Goal: Information Seeking & Learning: Understand process/instructions

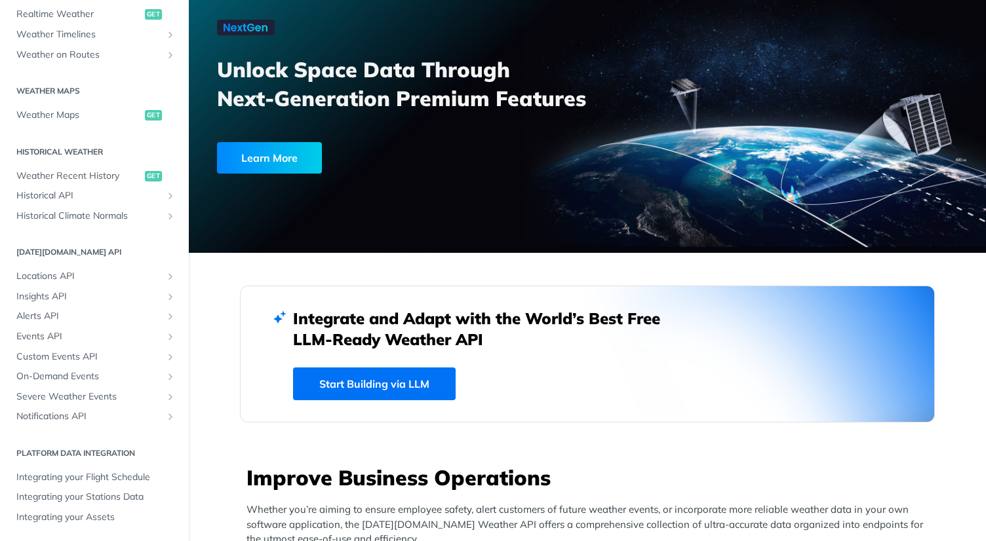
scroll to position [97, 0]
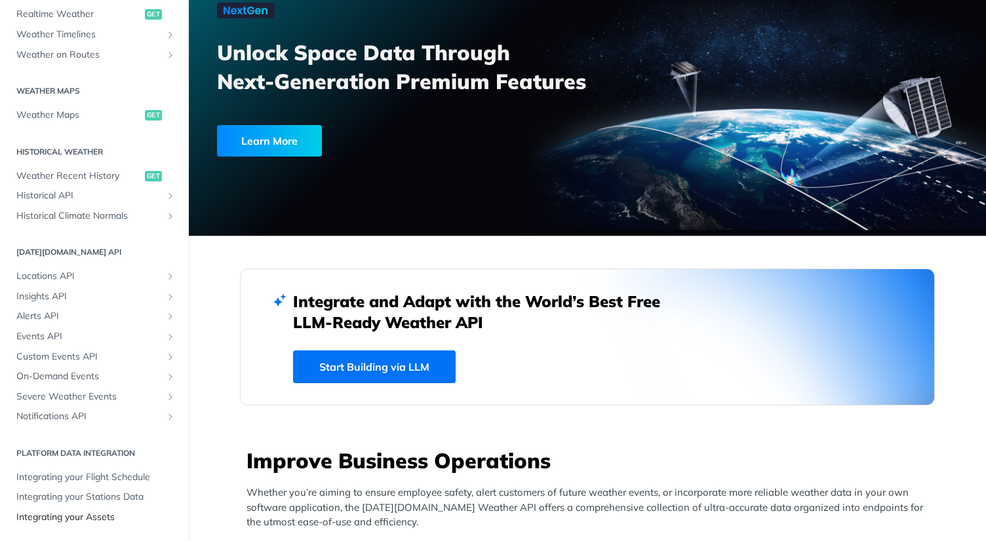
click at [88, 518] on span "Integrating your Assets" at bounding box center [95, 517] width 159 height 13
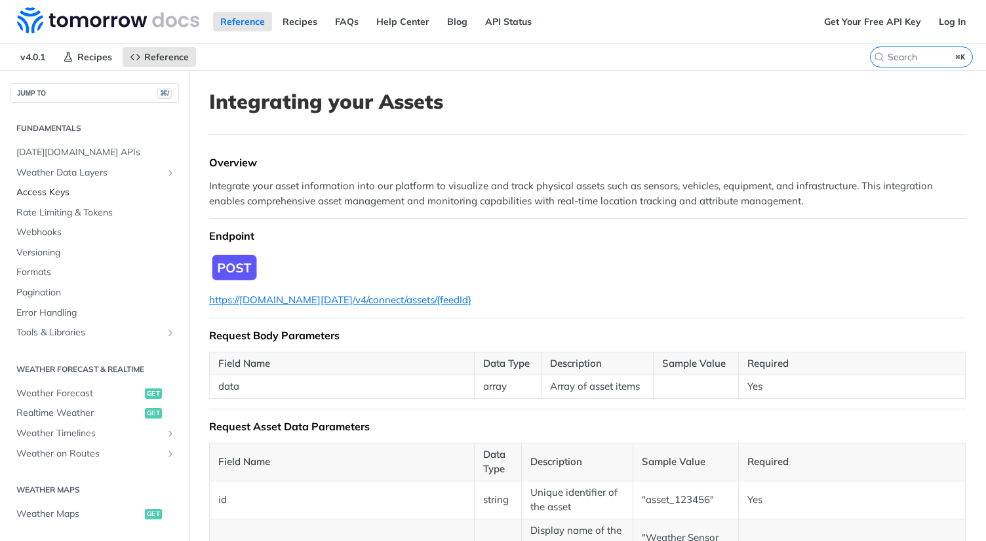
click at [98, 187] on span "Access Keys" at bounding box center [95, 192] width 159 height 13
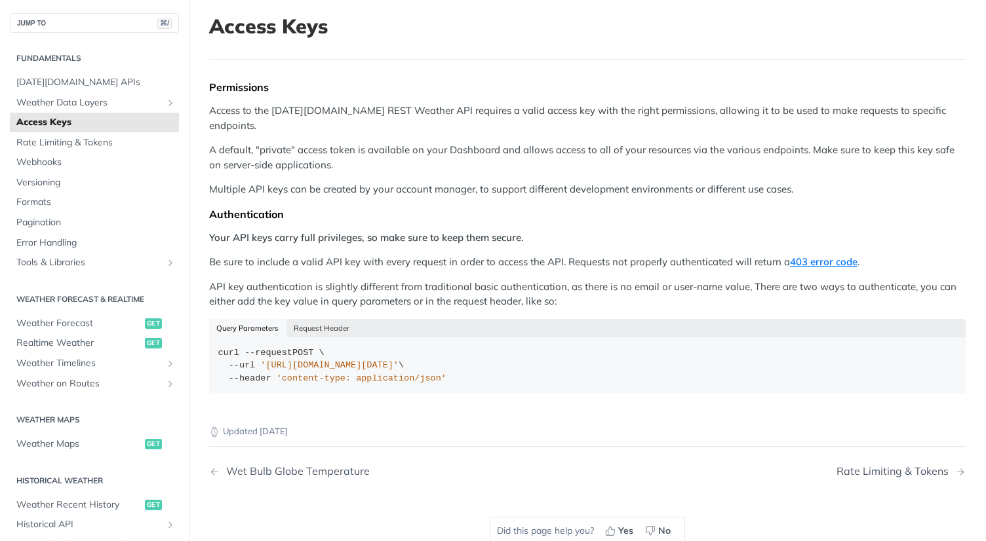
scroll to position [84, 0]
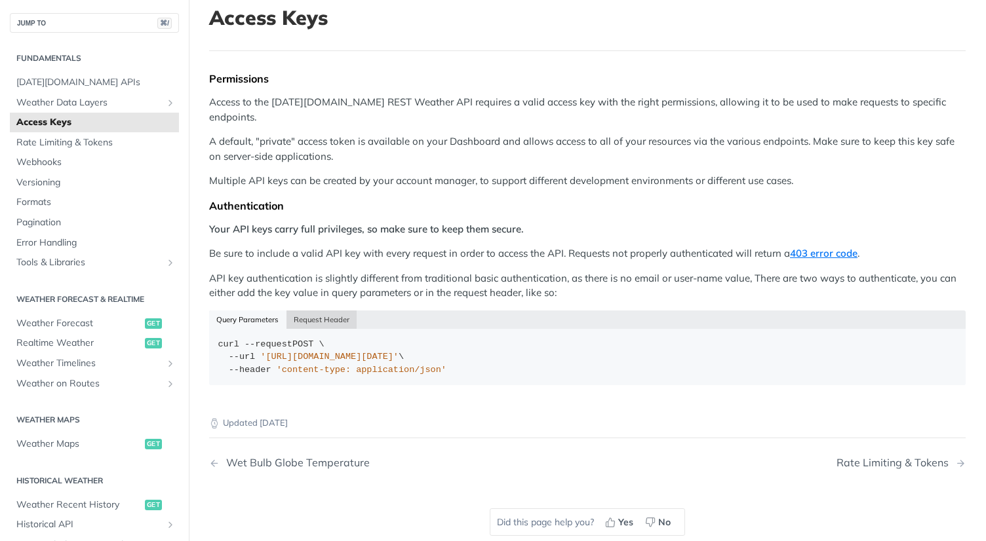
click at [317, 311] on button "Request Header" at bounding box center [321, 320] width 71 height 18
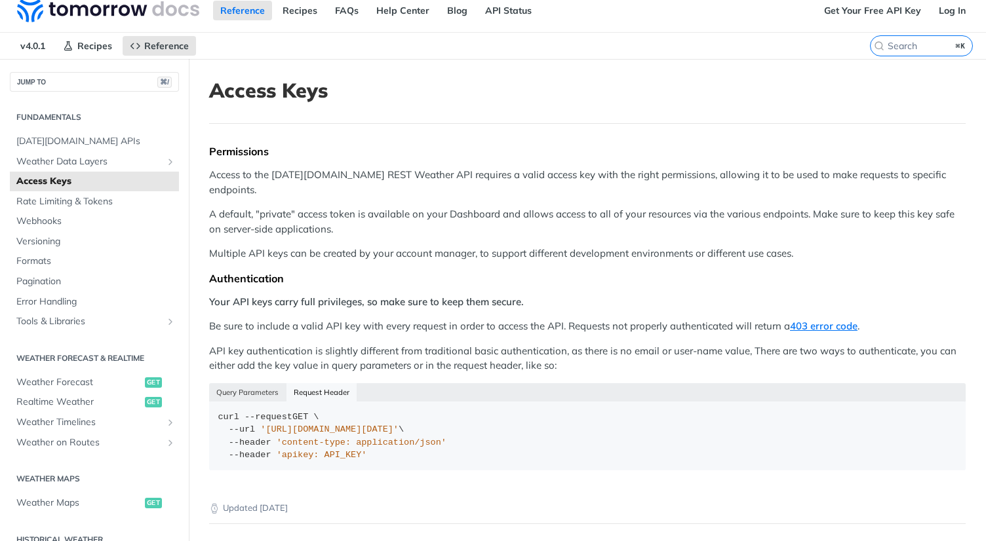
scroll to position [0, 0]
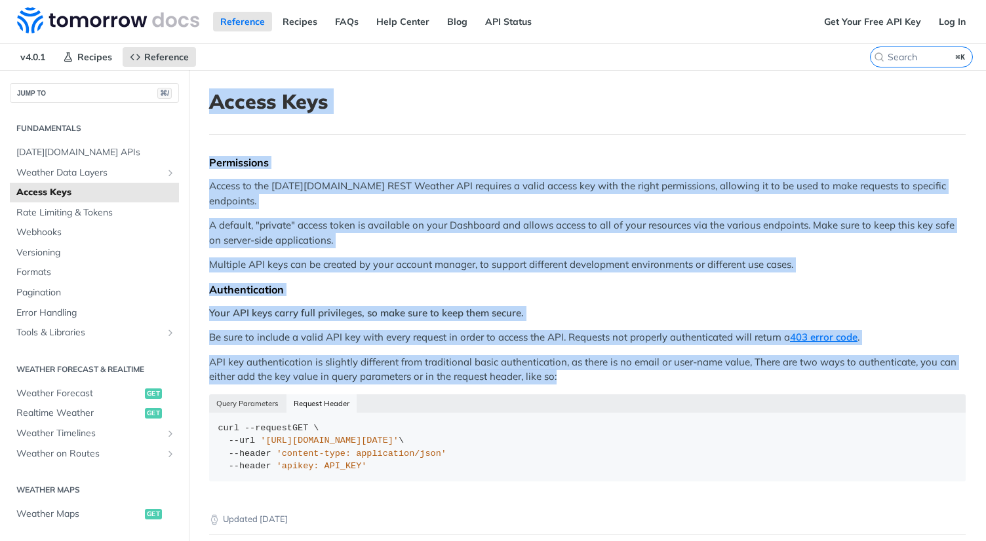
drag, startPoint x: 206, startPoint y: 101, endPoint x: 575, endPoint y: 362, distance: 452.2
click at [575, 362] on article "Access Keys Permissions Access to the [DATE][DOMAIN_NAME] REST Weather API requ…" at bounding box center [587, 374] width 797 height 609
click at [493, 140] on article "Access Keys Permissions Access to the [DATE][DOMAIN_NAME] REST Weather API requ…" at bounding box center [587, 374] width 797 height 609
